Goal: Task Accomplishment & Management: Manage account settings

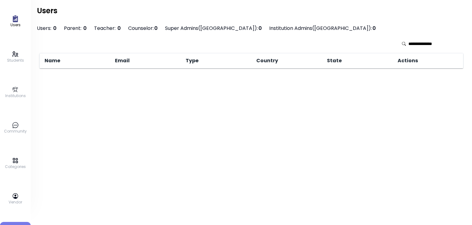
click at [87, 153] on div "Users Students Institutions Community Categories Vendor Logout Users Users: 0 P…" at bounding box center [252, 112] width 442 height 225
click at [13, 58] on p "Students" at bounding box center [15, 61] width 17 height 6
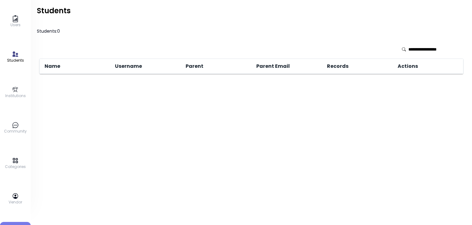
click at [14, 94] on p "Institutions" at bounding box center [15, 96] width 21 height 6
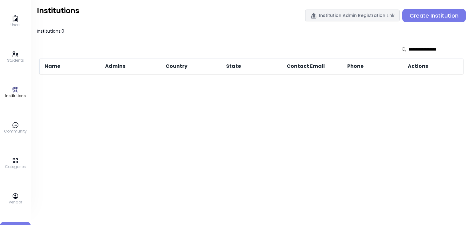
click at [18, 24] on p "Users" at bounding box center [15, 25] width 10 height 6
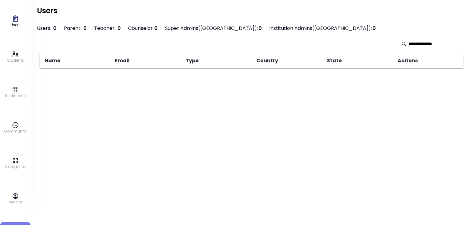
click at [16, 56] on icon at bounding box center [16, 53] width 6 height 5
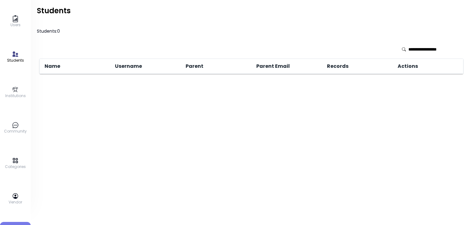
click at [14, 88] on icon at bounding box center [15, 89] width 7 height 7
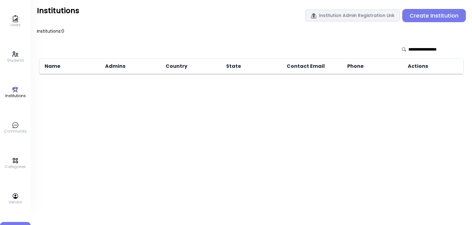
click at [14, 117] on div "Users Students Institutions Community Categories Vendor Logout" at bounding box center [15, 112] width 31 height 225
click at [14, 125] on circle at bounding box center [14, 125] width 1 height 1
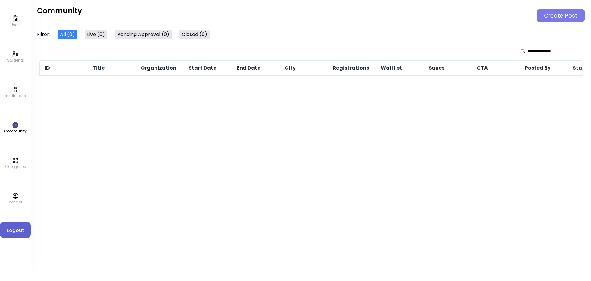
click at [21, 224] on span "Logout" at bounding box center [15, 229] width 21 height 7
click at [7, 224] on span "Logout" at bounding box center [15, 229] width 21 height 7
